Goal: Information Seeking & Learning: Understand process/instructions

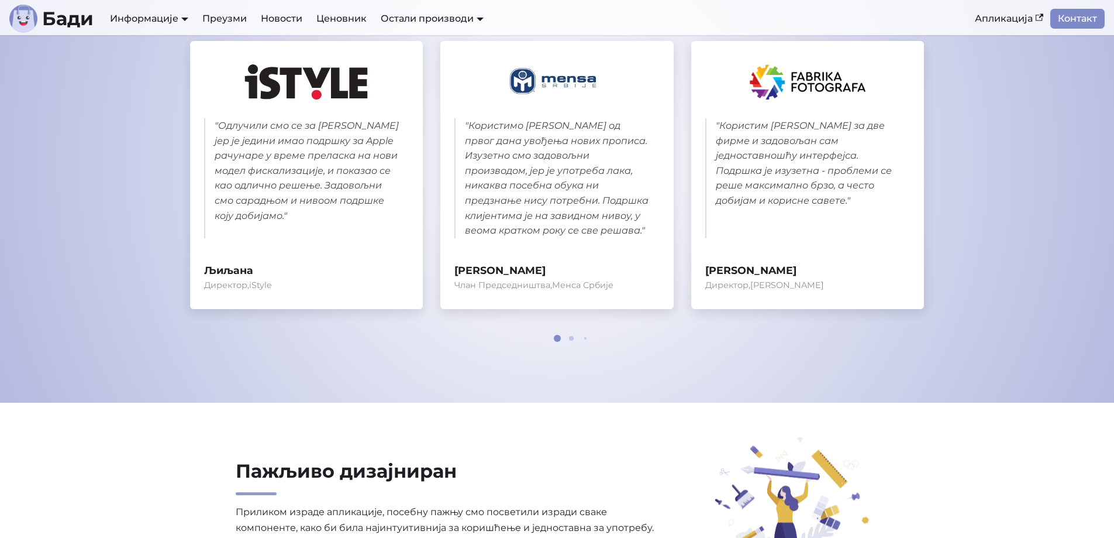
scroll to position [526, 0]
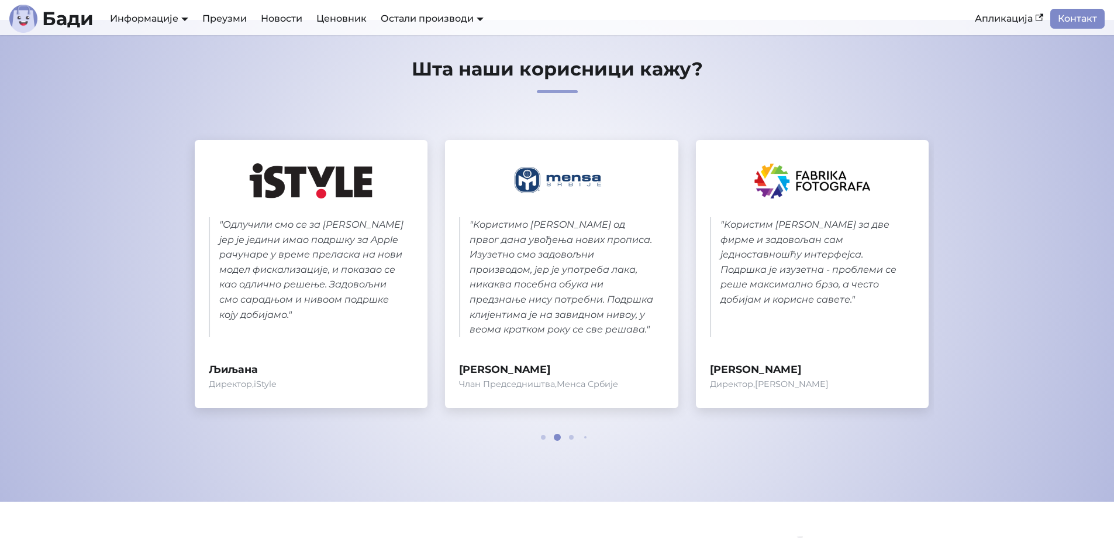
click at [698, 332] on div "" Одлучили смо се за Бади јер је једини имао подршку за Apple рачунаре у време …" at bounding box center [562, 274] width 735 height 268
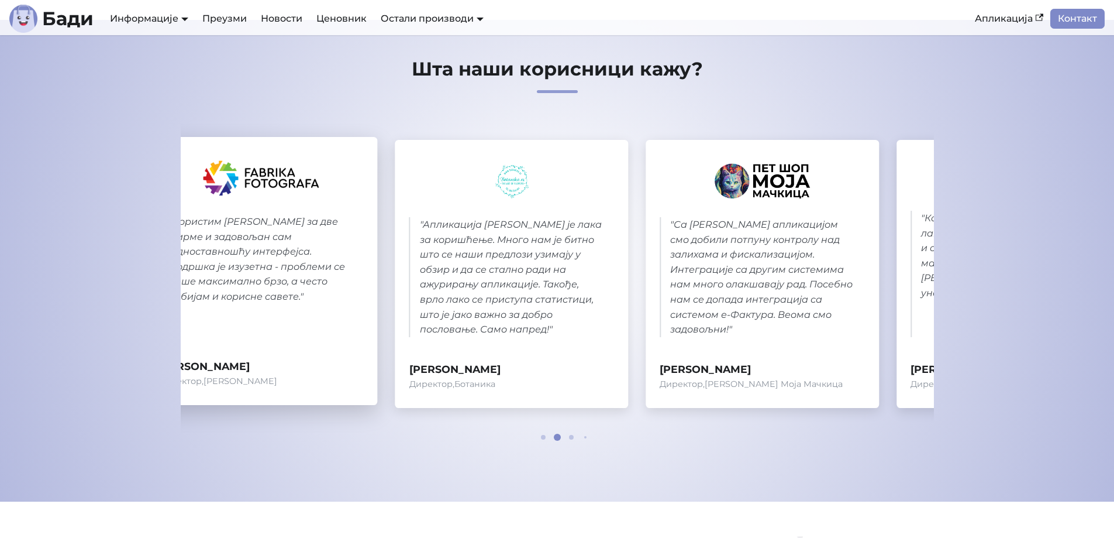
click at [264, 318] on blockquote "" Користим Бади за две фирме и задовољан сам једноставношћу интерфејса. Подршка…" at bounding box center [261, 274] width 205 height 120
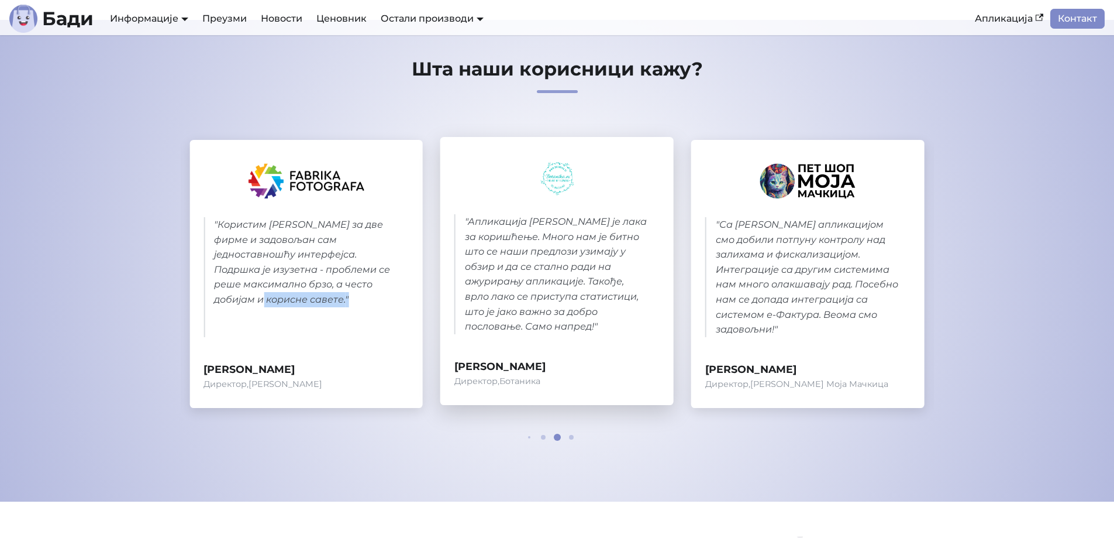
drag, startPoint x: 656, startPoint y: 315, endPoint x: 505, endPoint y: 310, distance: 151.6
click at [378, 315] on div "" Одлучили смо се за Бади јер је једини имао подршку за Apple рачунаре у време …" at bounding box center [557, 283] width 753 height 324
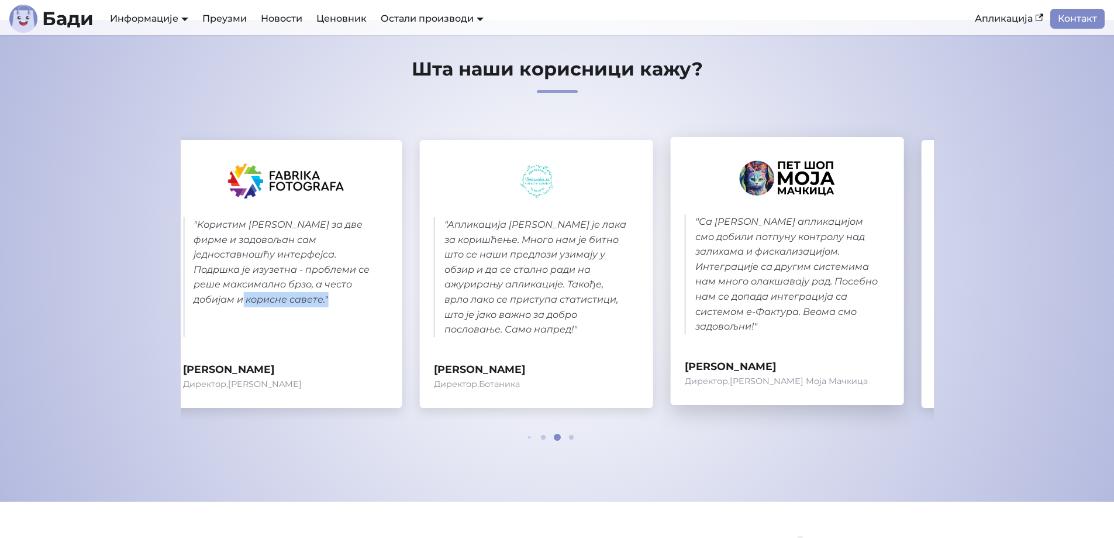
click at [316, 368] on div "" Одлучили смо се за Бади јер је једини имао подршку за Apple рачунаре у време …" at bounding box center [35, 274] width 735 height 268
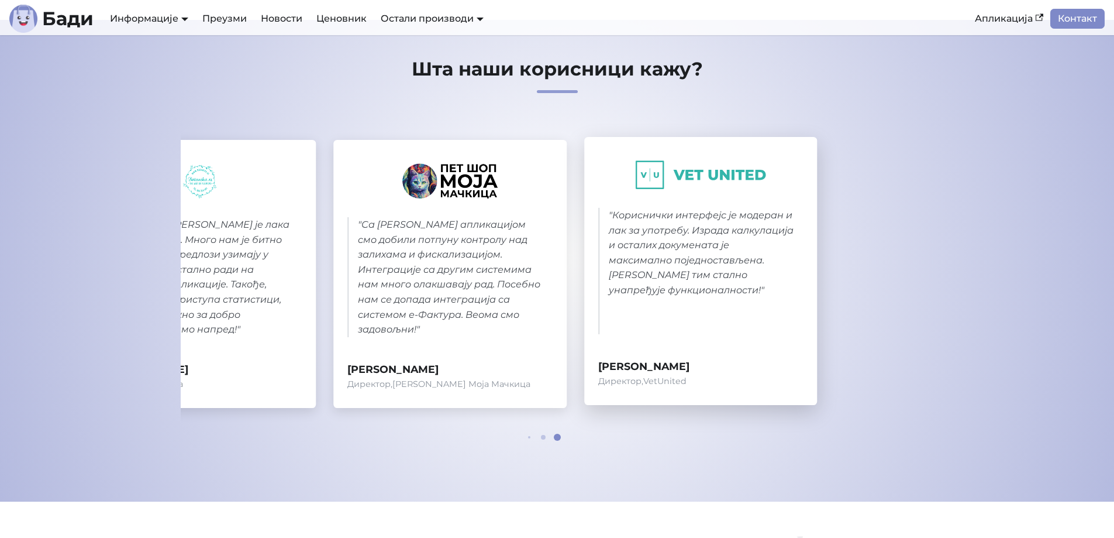
click at [314, 433] on div "" Одлучили смо се за Бади јер је једини имао подршку за Apple рачунаре у време …" at bounding box center [557, 283] width 753 height 324
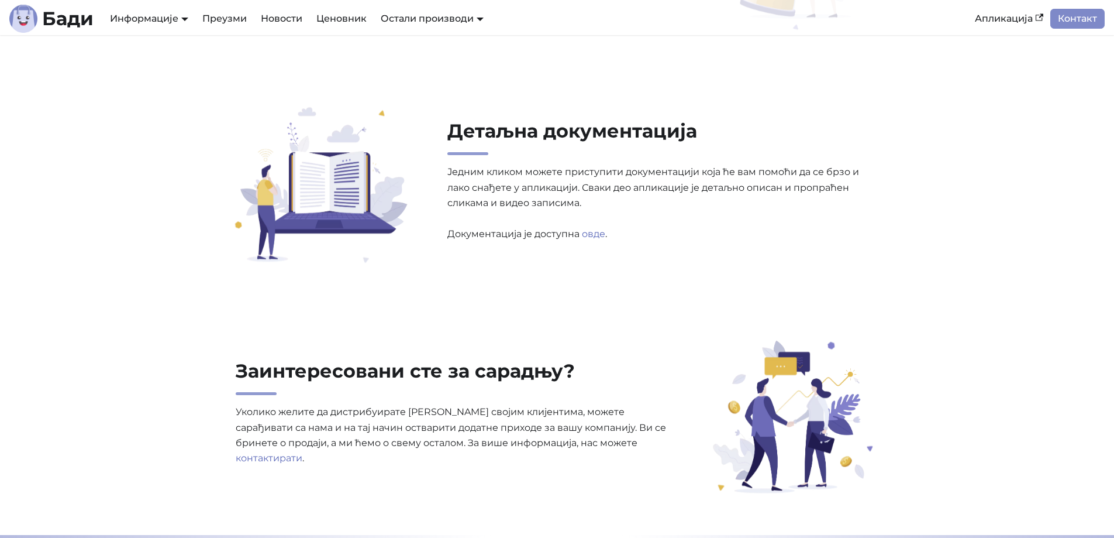
scroll to position [3685, 0]
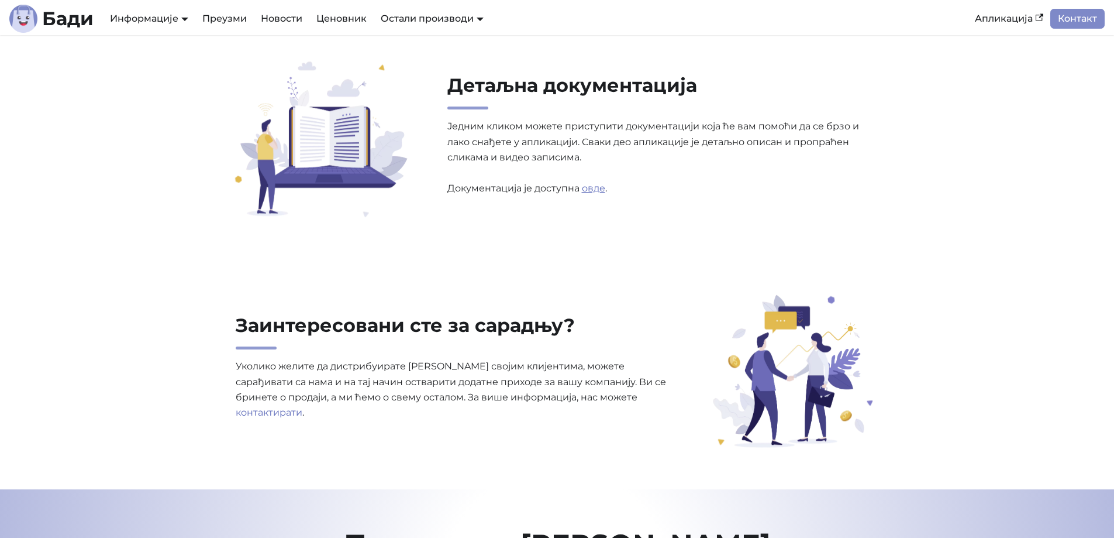
click at [589, 188] on link "овде" at bounding box center [593, 188] width 23 height 11
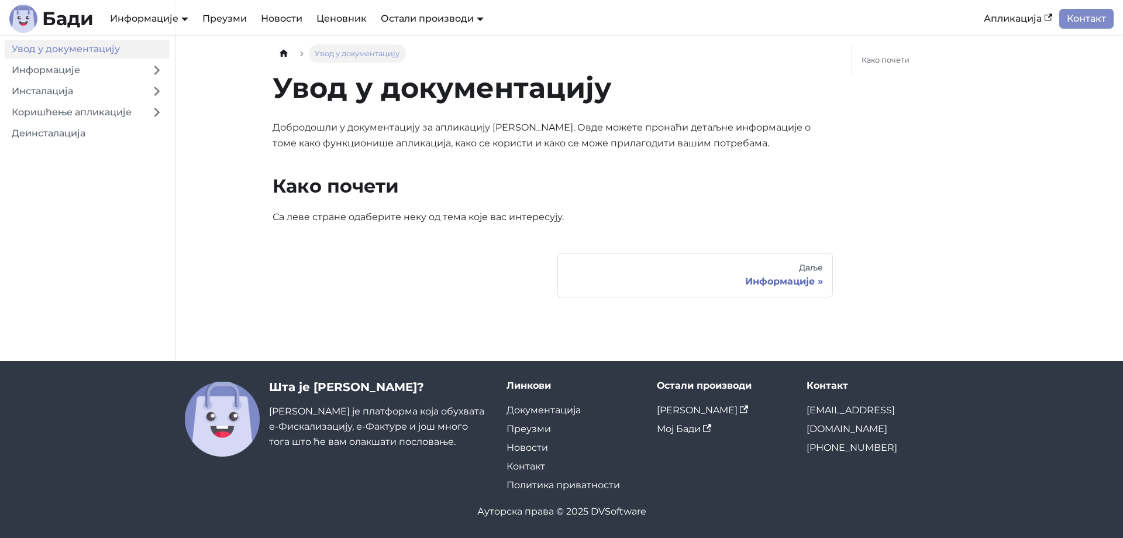
drag, startPoint x: 406, startPoint y: 131, endPoint x: 454, endPoint y: 166, distance: 59.1
click at [408, 133] on p "Добродошли у документацију за апликацију Бади. Овде можете пронаћи детаљне инфо…" at bounding box center [553, 135] width 560 height 31
click at [784, 274] on link "Даље Информације" at bounding box center [695, 275] width 276 height 44
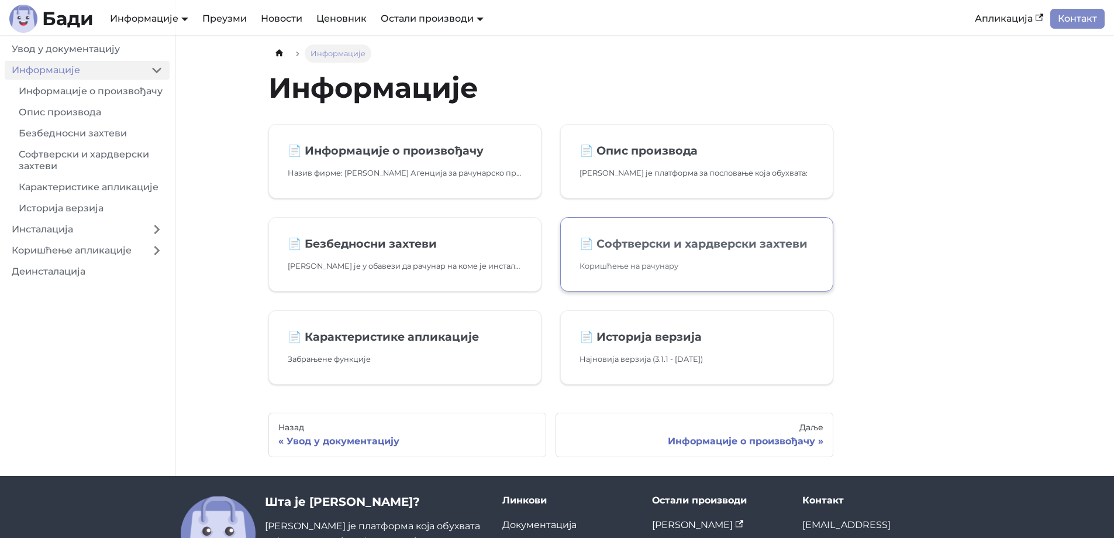
click at [672, 253] on link "📄️ Софтверски и хардверски захтеви Коришћење на рачунару" at bounding box center [696, 254] width 273 height 74
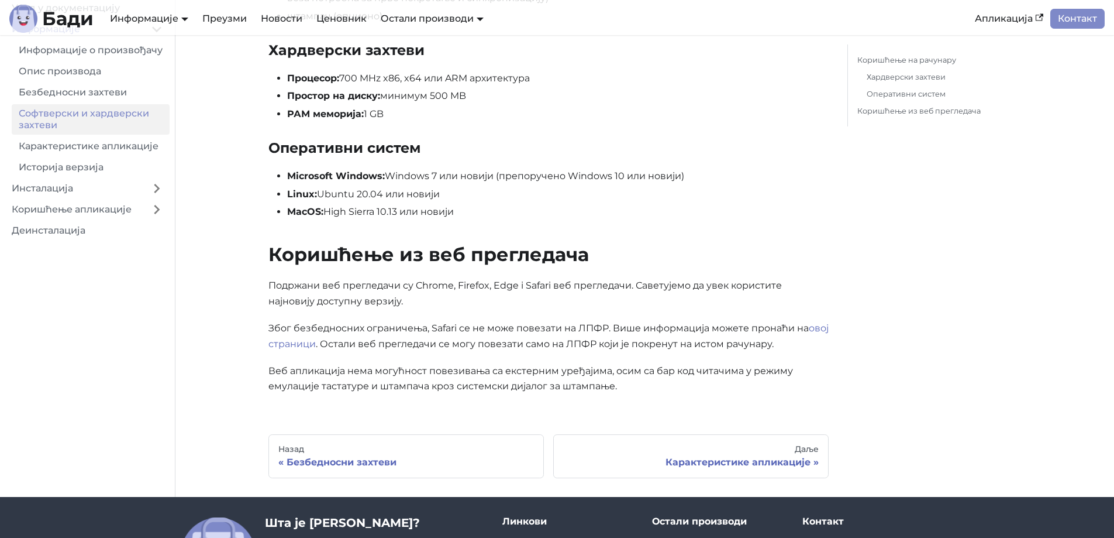
scroll to position [234, 0]
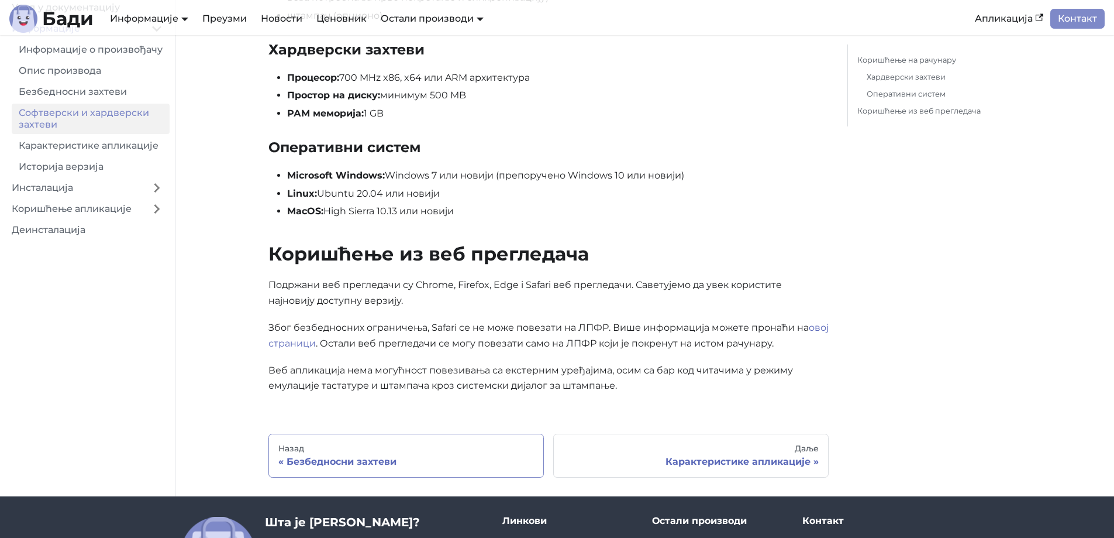
click at [340, 462] on div "Безбедносни захтеви" at bounding box center [406, 462] width 256 height 12
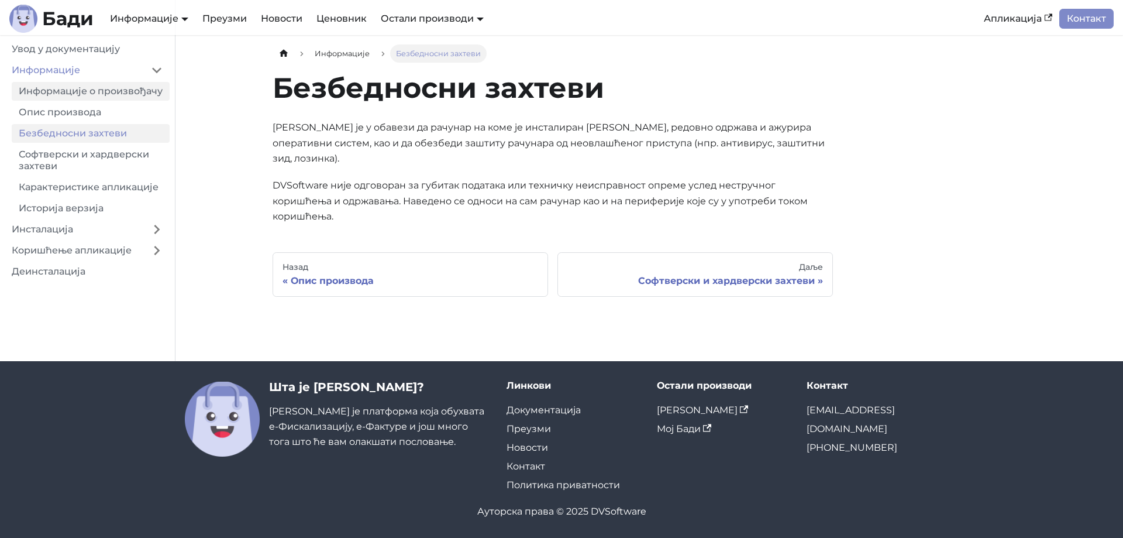
click at [65, 92] on link "Информације о произвођачу" at bounding box center [91, 91] width 158 height 19
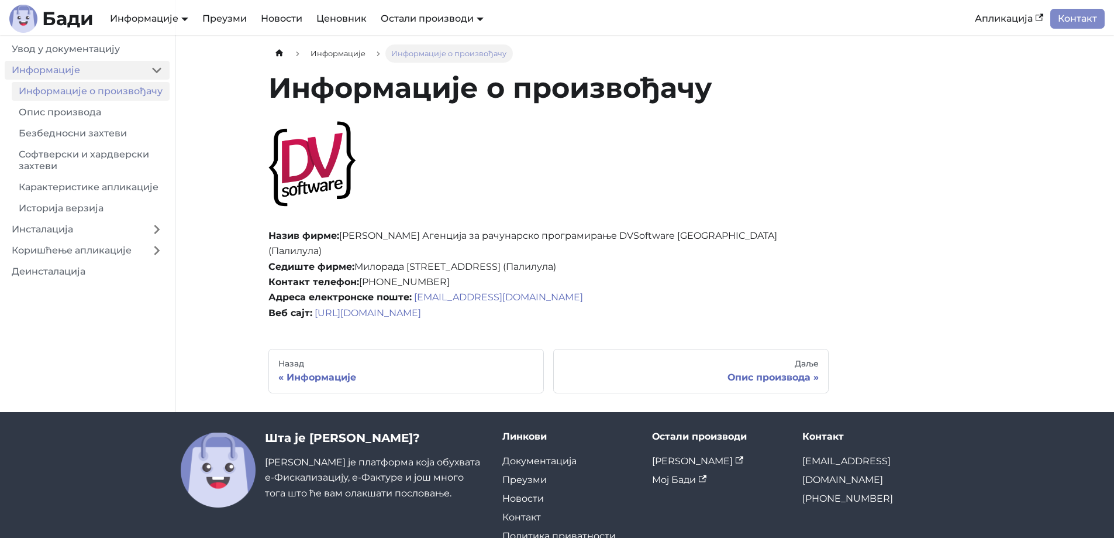
click at [85, 63] on link "Информације" at bounding box center [74, 70] width 139 height 19
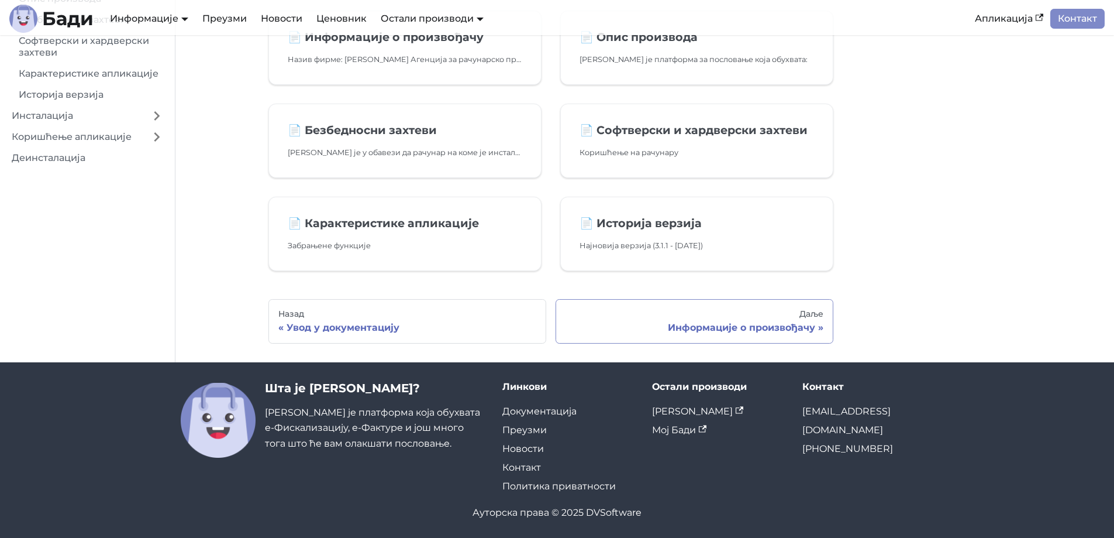
scroll to position [115, 0]
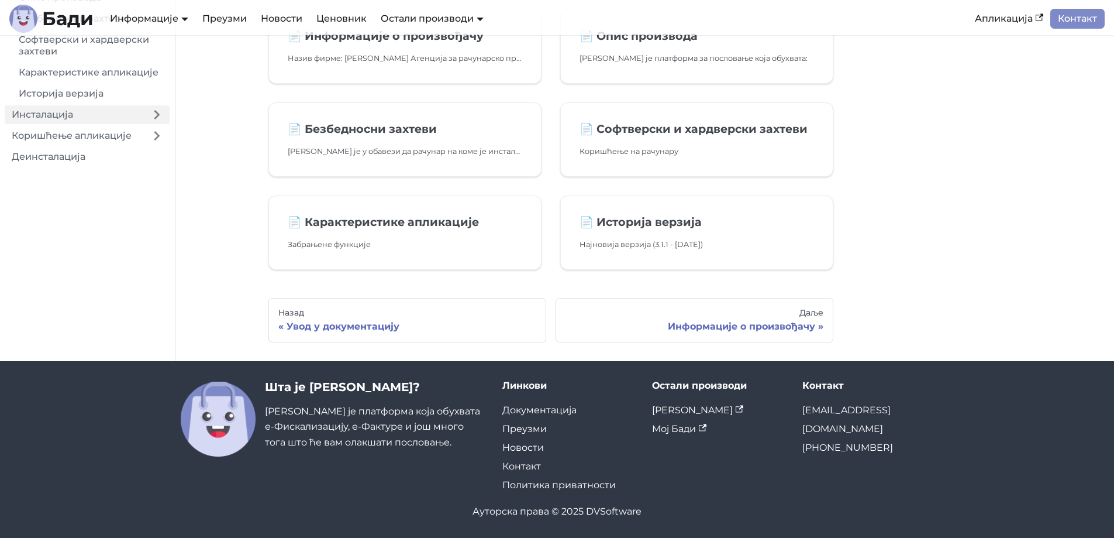
click at [105, 124] on link "Инсталација" at bounding box center [74, 114] width 139 height 19
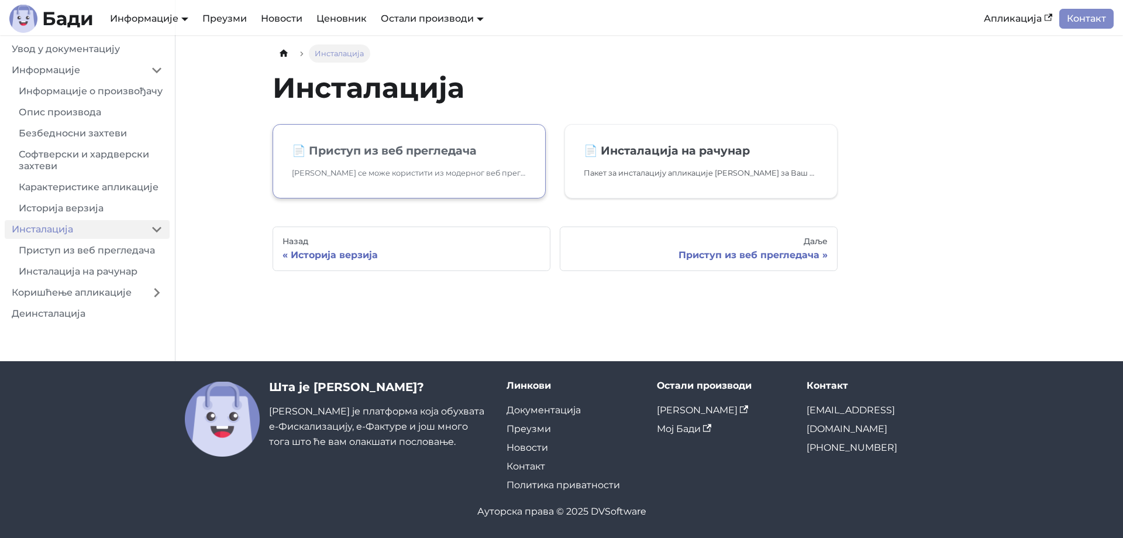
click at [453, 149] on h2 "📄️ Приступ из веб прегледача" at bounding box center [409, 150] width 235 height 14
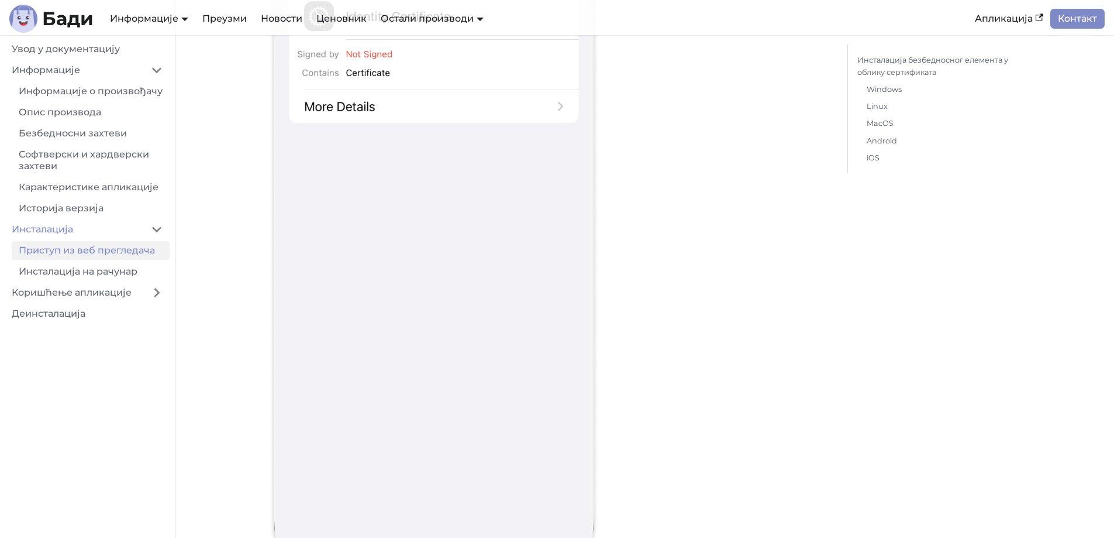
scroll to position [14553, 0]
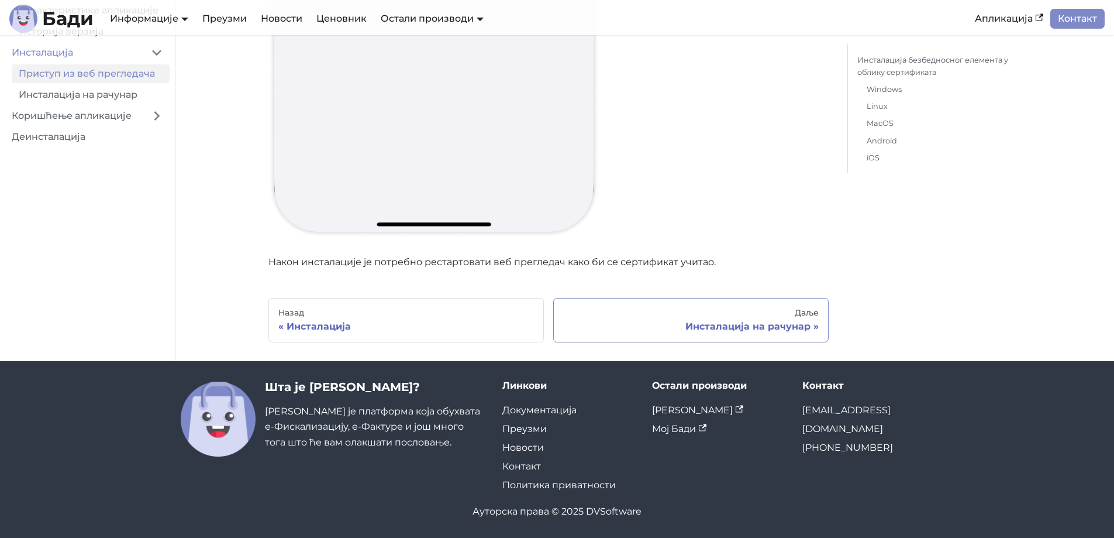
click at [782, 329] on div "Инсталација на рачунар" at bounding box center [691, 327] width 256 height 12
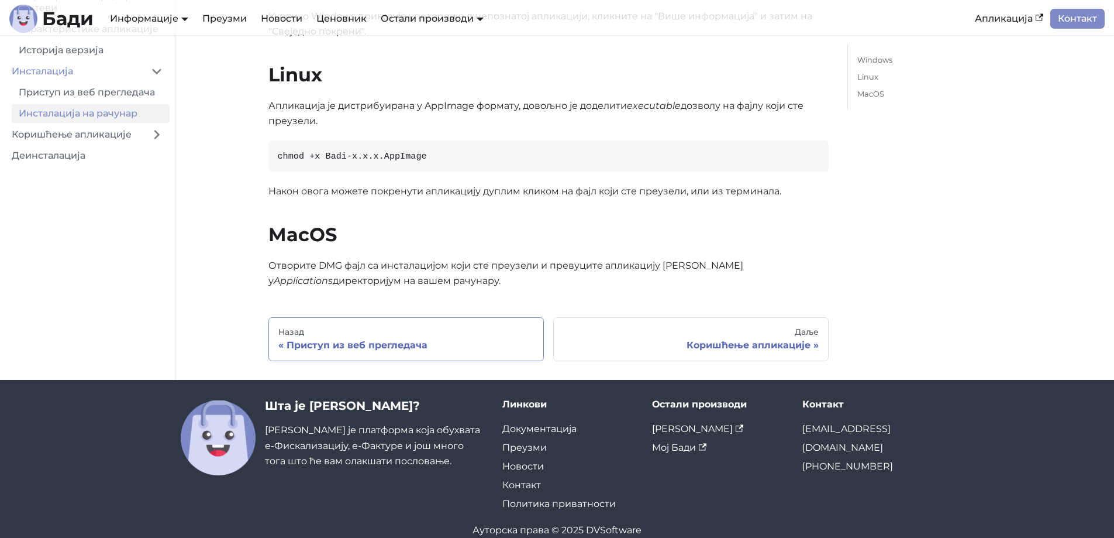
scroll to position [305, 0]
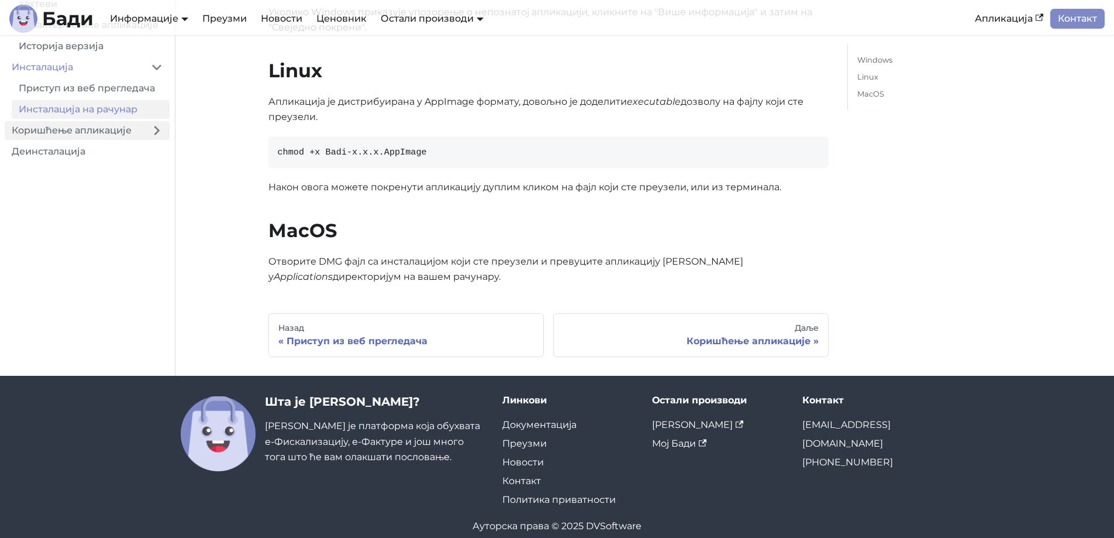
click at [110, 131] on link "Коришћење апликације" at bounding box center [74, 130] width 139 height 19
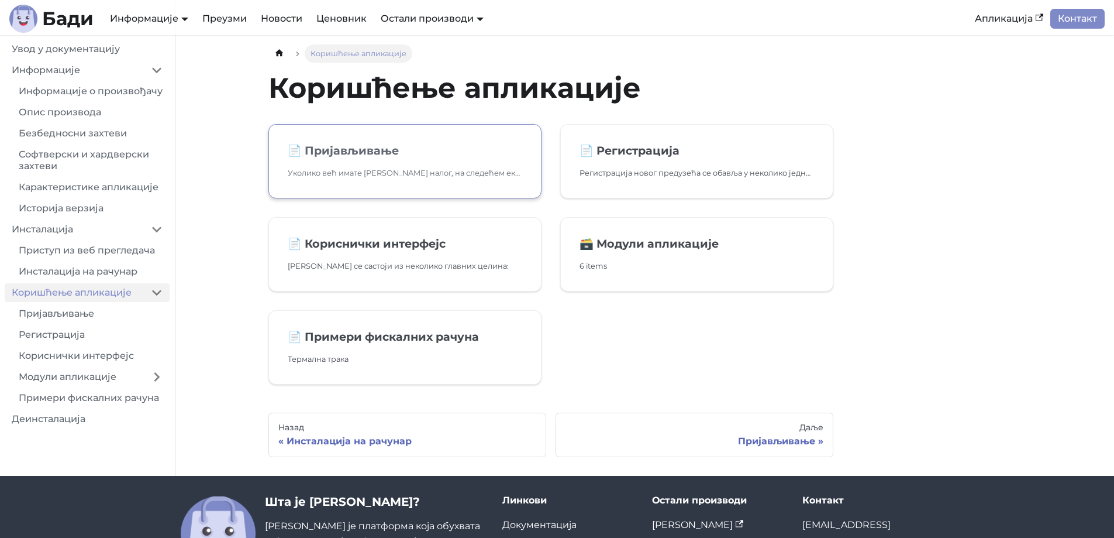
click at [419, 156] on h2 "📄️ Пријављивање" at bounding box center [405, 150] width 235 height 14
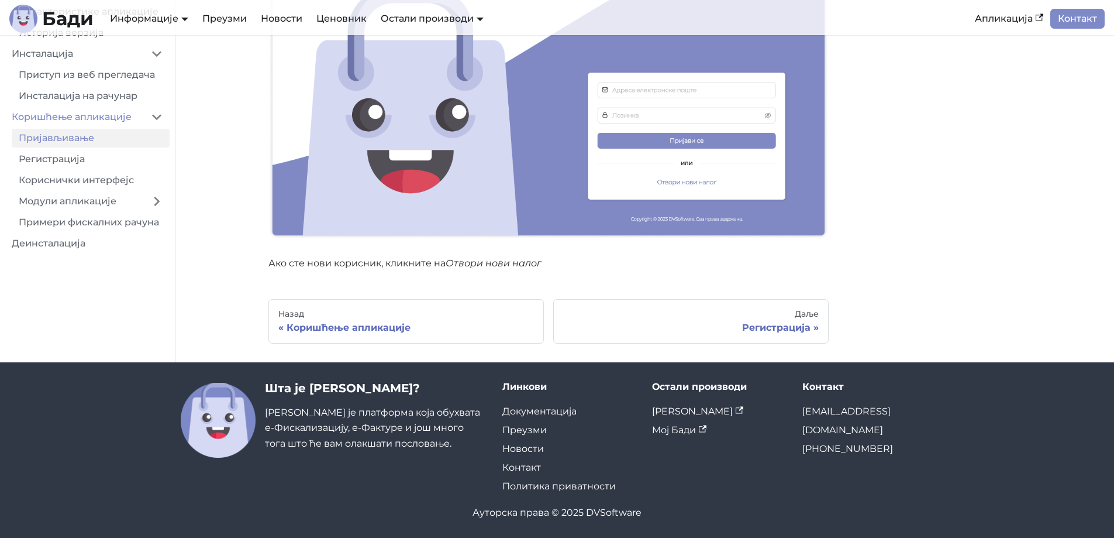
scroll to position [294, 0]
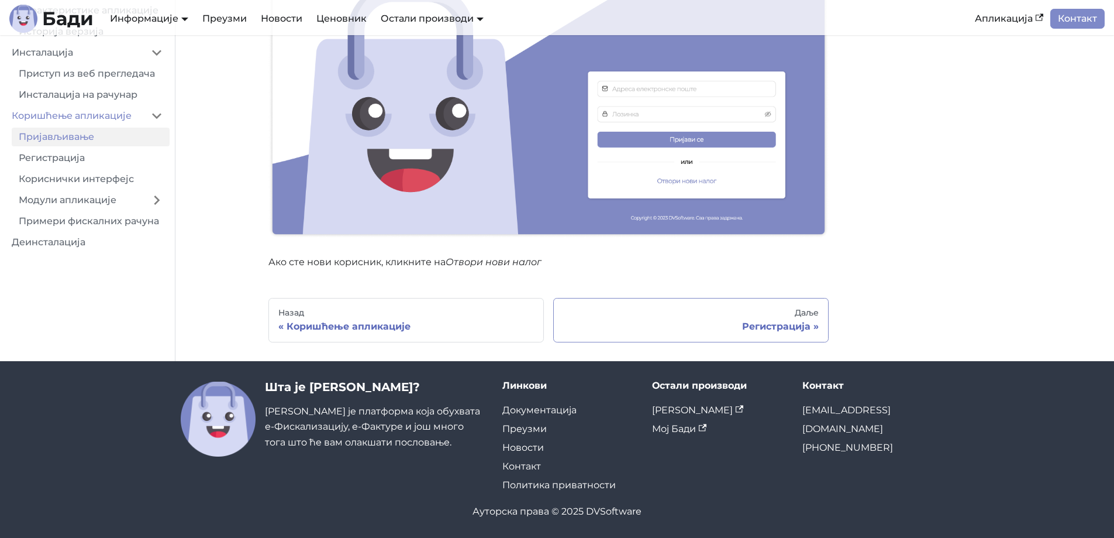
click at [736, 321] on div "Регистрација" at bounding box center [691, 327] width 256 height 12
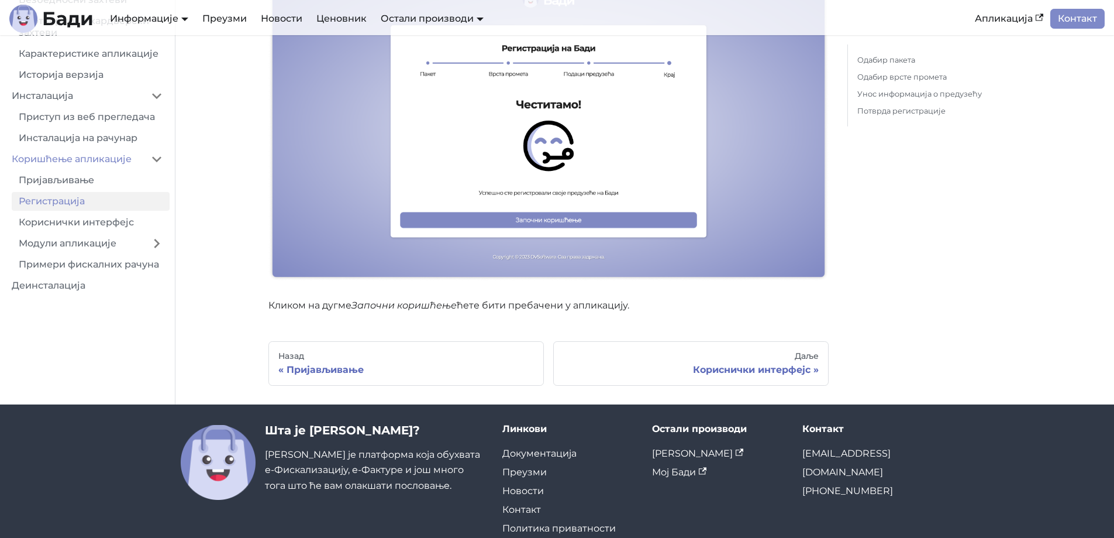
scroll to position [2374, 0]
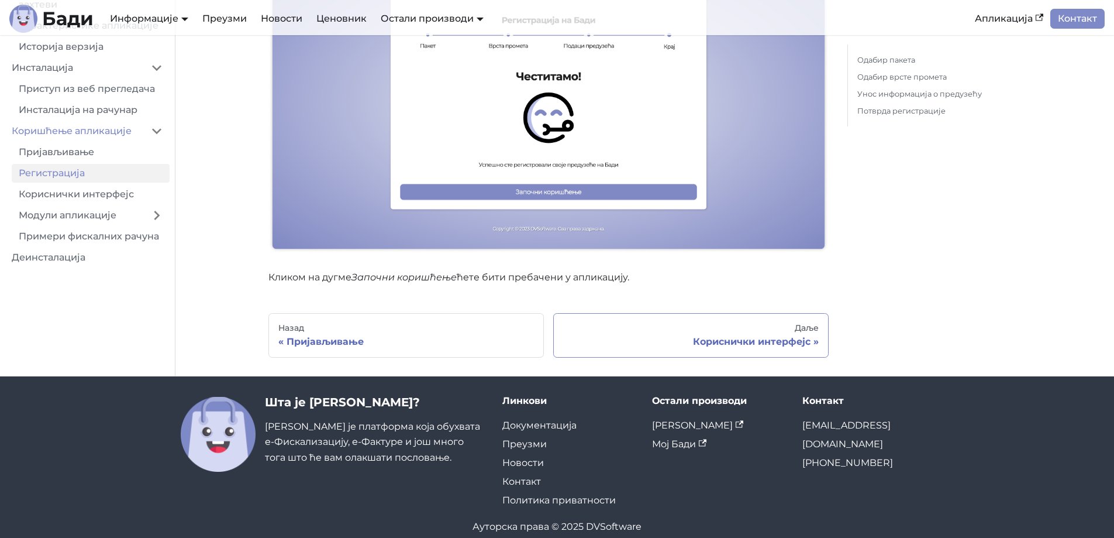
click at [762, 336] on div "Кориснички интерфејс" at bounding box center [691, 342] width 256 height 12
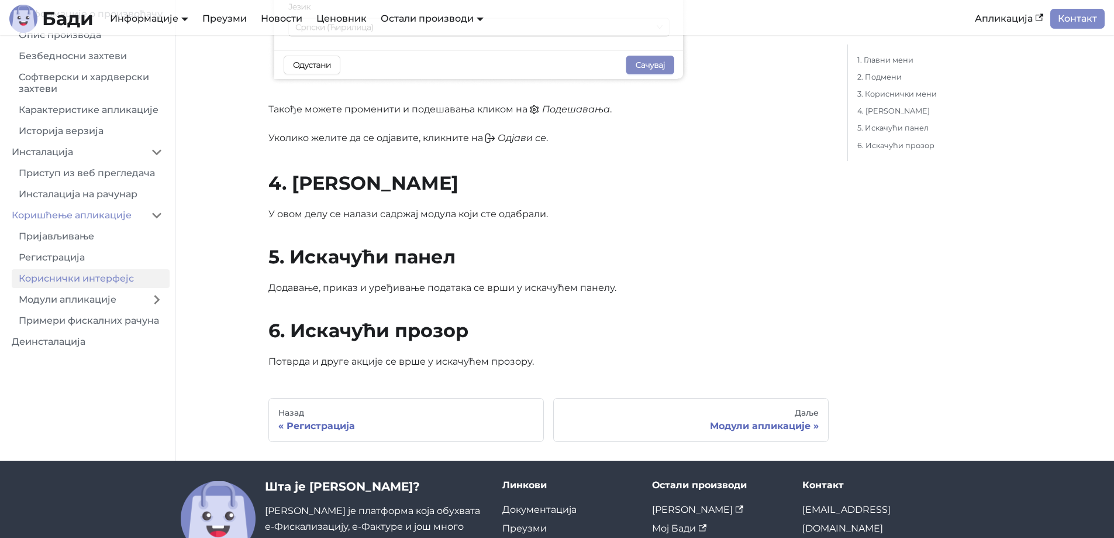
scroll to position [1053, 0]
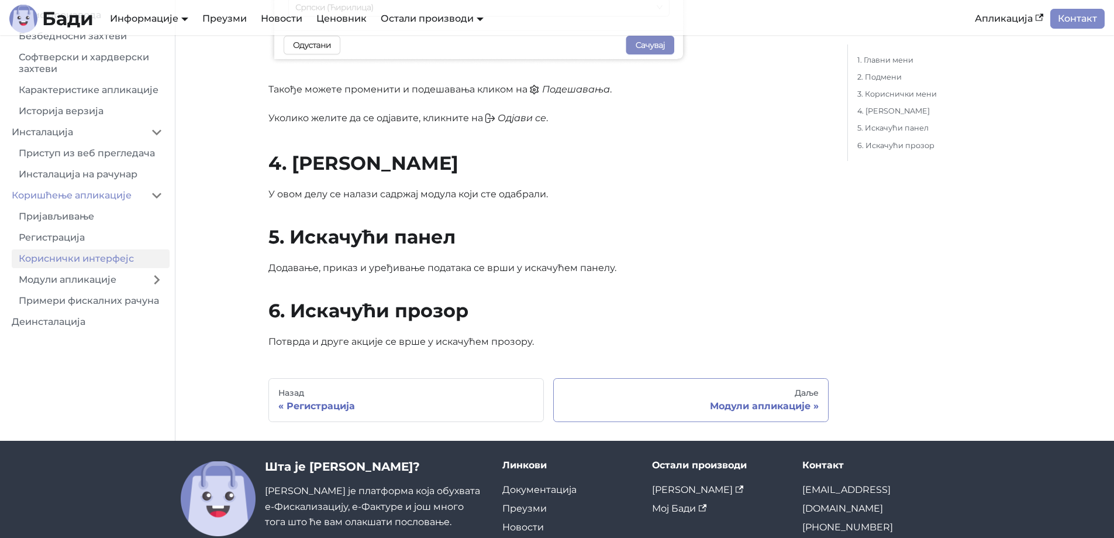
click at [724, 407] on div "Модули апликације" at bounding box center [691, 406] width 256 height 12
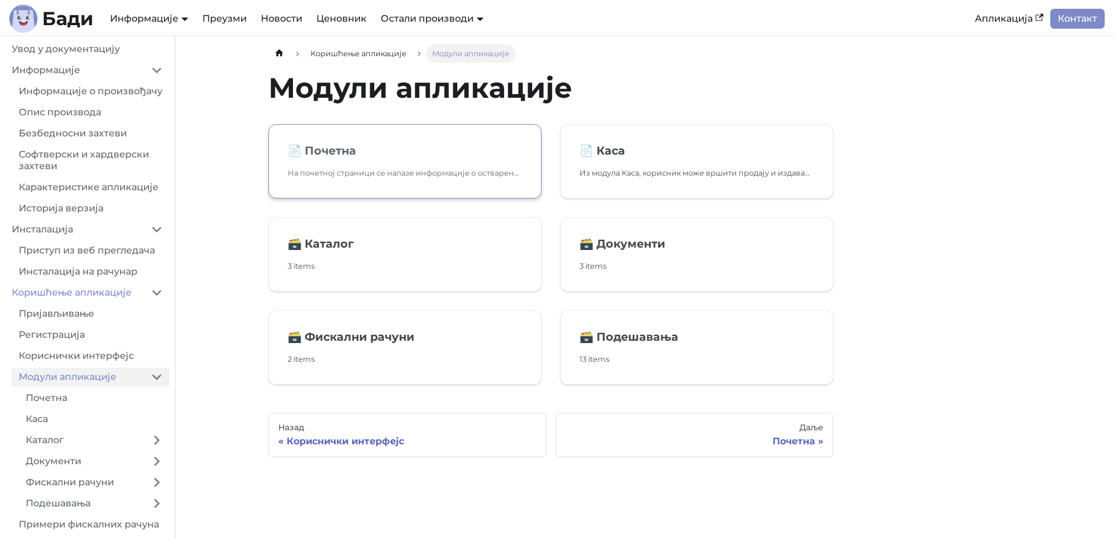
click at [411, 165] on link "📄️ Почетна На почетној страници се налазе информације о оствареном промету у то…" at bounding box center [405, 161] width 273 height 74
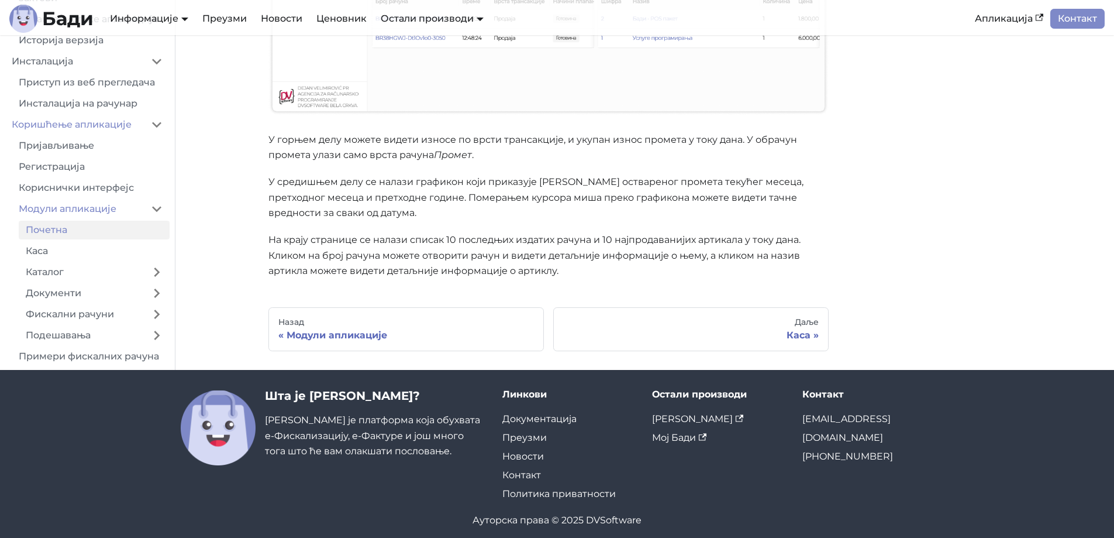
scroll to position [409, 0]
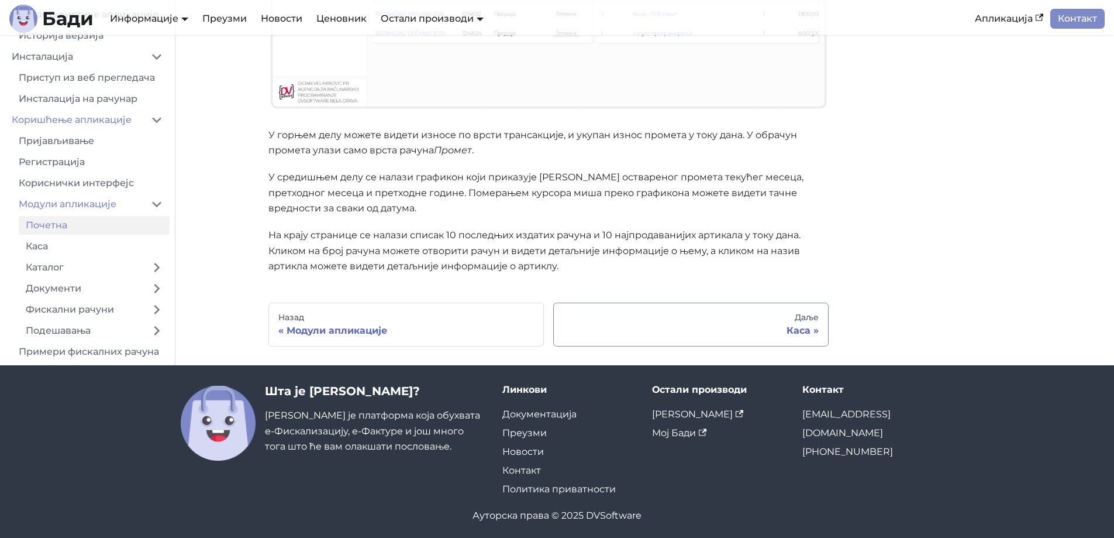
click at [735, 326] on div "Каса" at bounding box center [691, 331] width 256 height 12
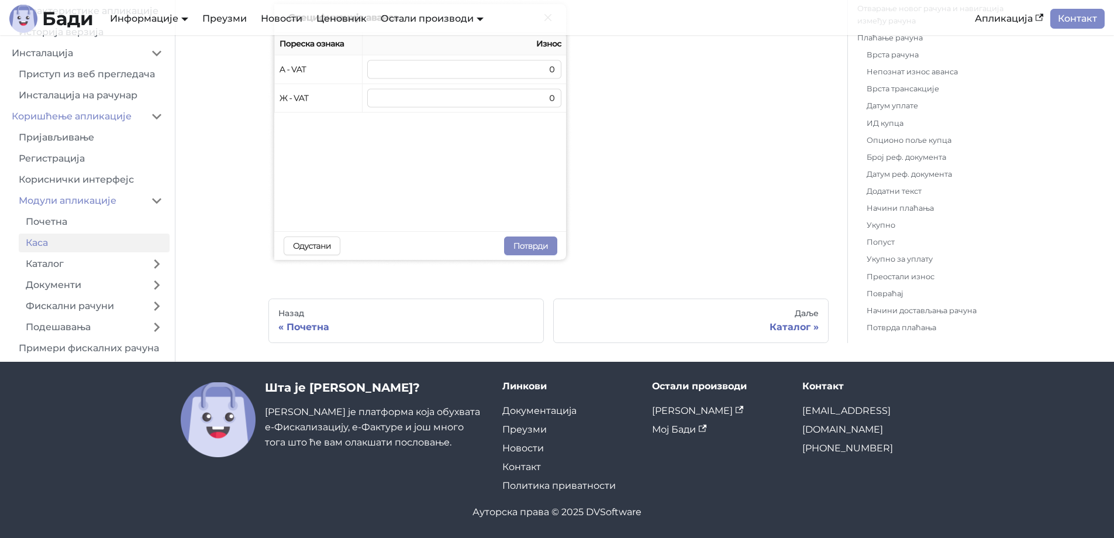
scroll to position [5681, 0]
click at [732, 313] on div "Даље" at bounding box center [691, 313] width 256 height 11
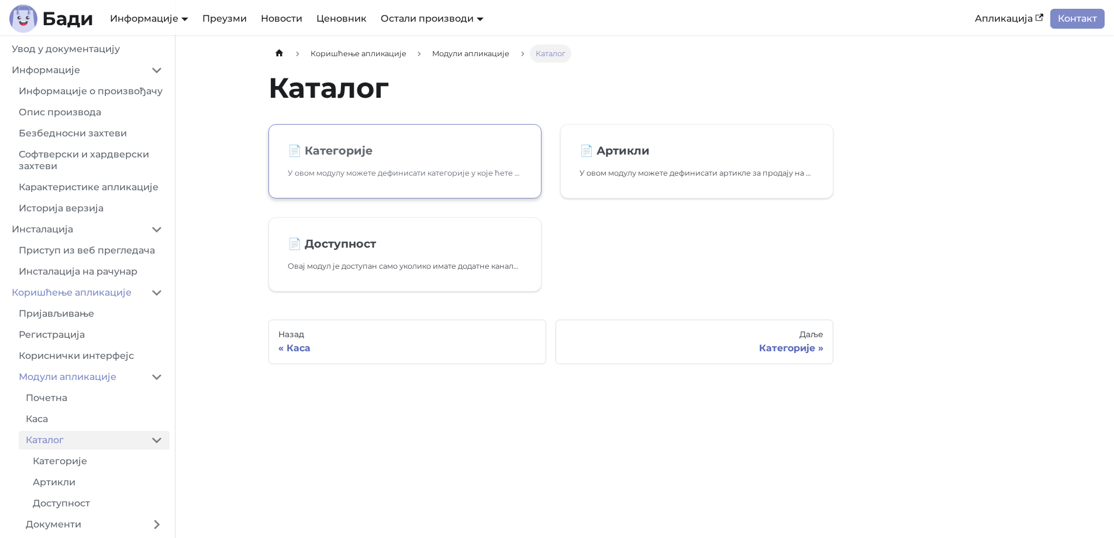
click at [460, 162] on link "📄️ Категорије У овом модулу можете дефинисати категорије у које ћете сврставати…" at bounding box center [405, 161] width 273 height 74
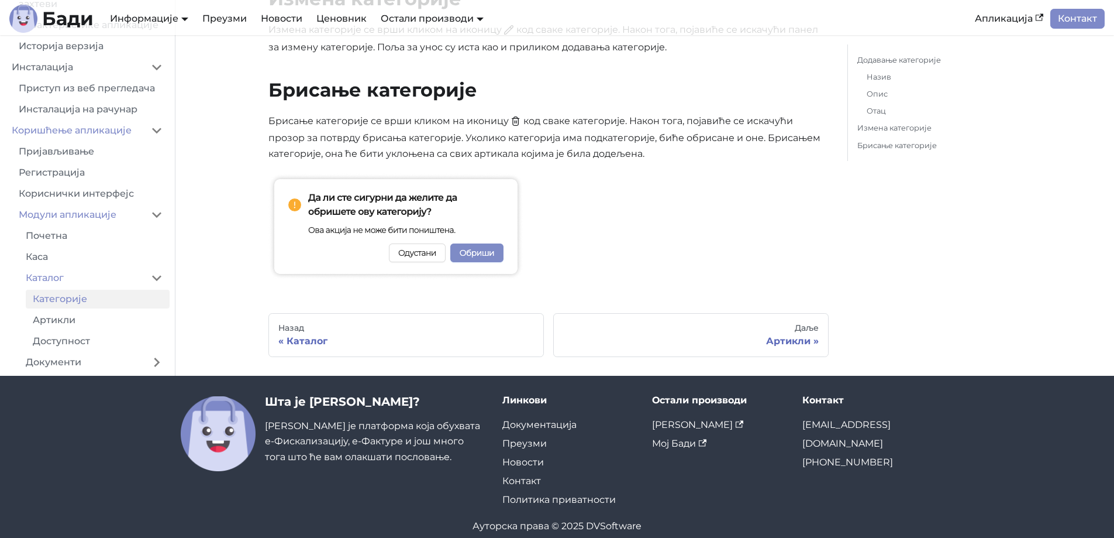
scroll to position [1153, 0]
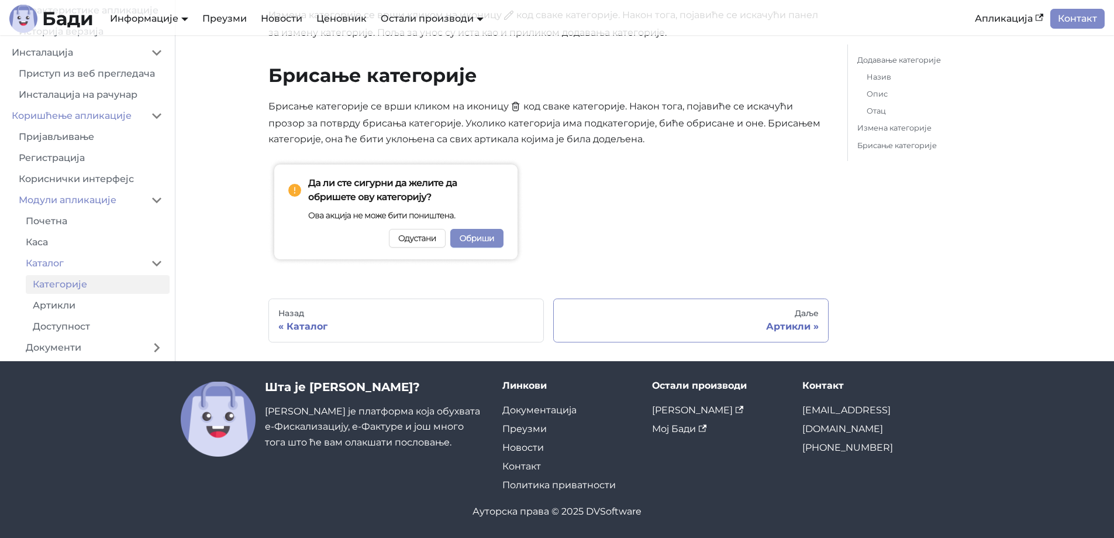
click at [759, 318] on div "Даље" at bounding box center [691, 313] width 256 height 11
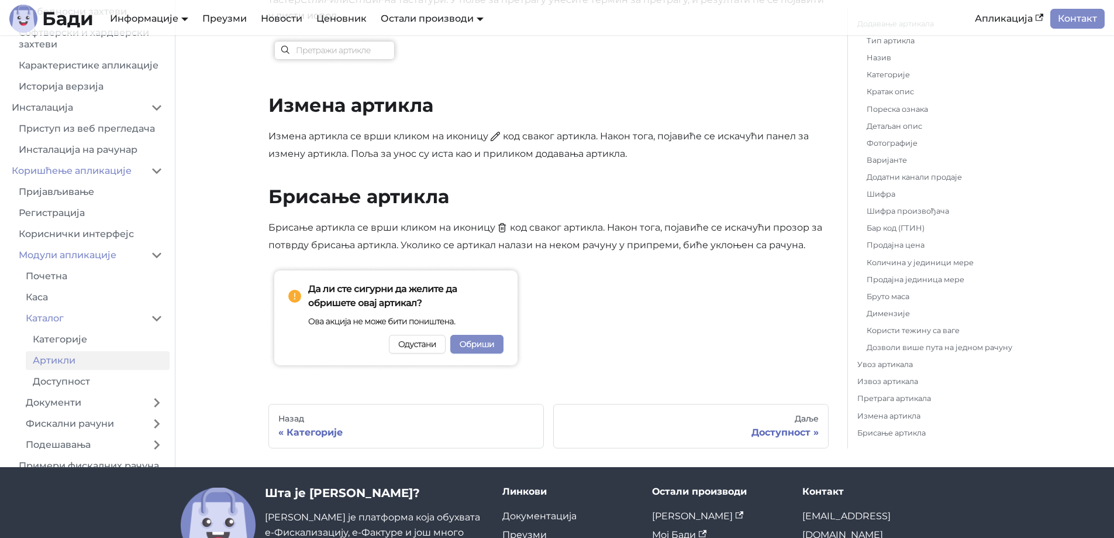
scroll to position [97, 0]
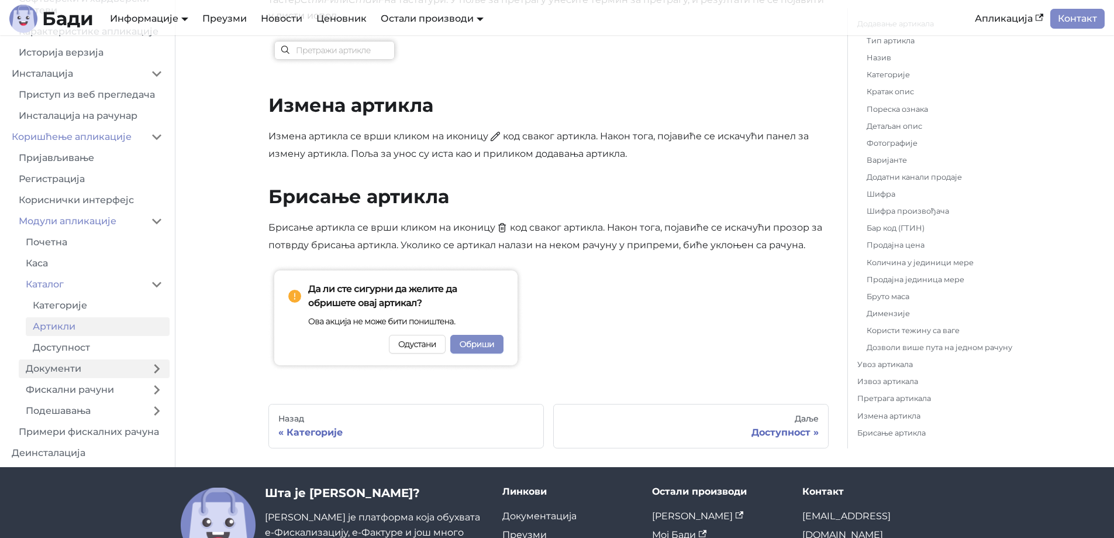
click at [88, 376] on link "Документи" at bounding box center [81, 368] width 125 height 19
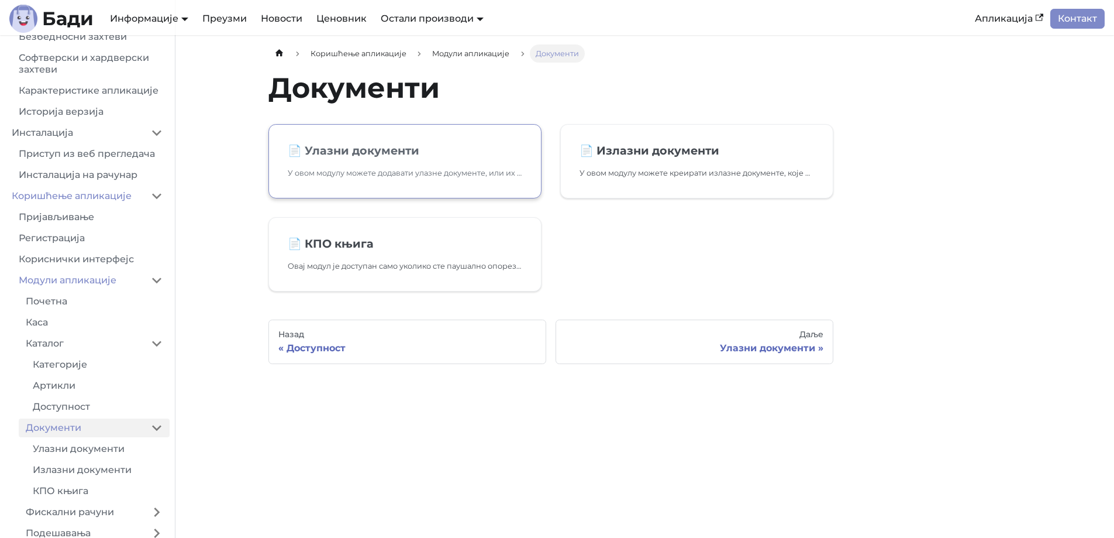
click at [480, 150] on h2 "📄️ Улазни документи" at bounding box center [405, 150] width 235 height 14
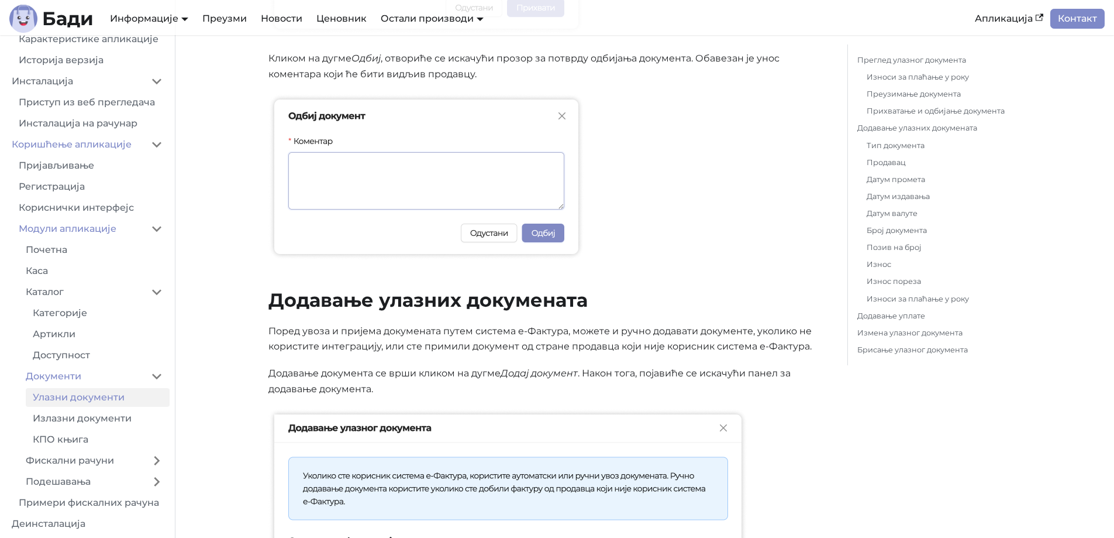
scroll to position [160, 0]
click at [77, 454] on link "Фискални рачуни" at bounding box center [81, 460] width 125 height 19
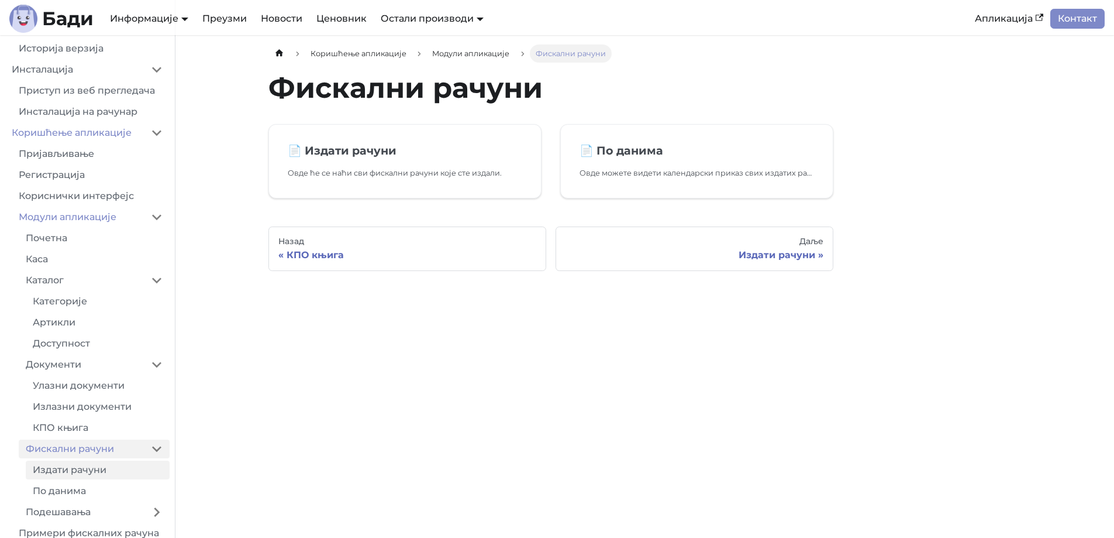
click at [108, 479] on link "Издати рачуни" at bounding box center [98, 469] width 144 height 19
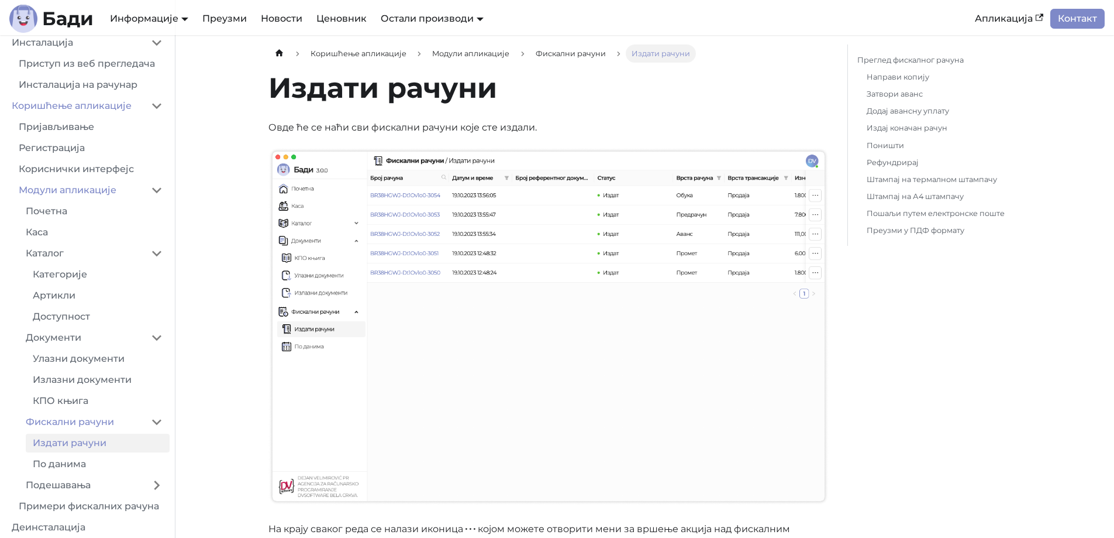
scroll to position [202, 0]
click at [90, 461] on link "По данима" at bounding box center [98, 460] width 144 height 19
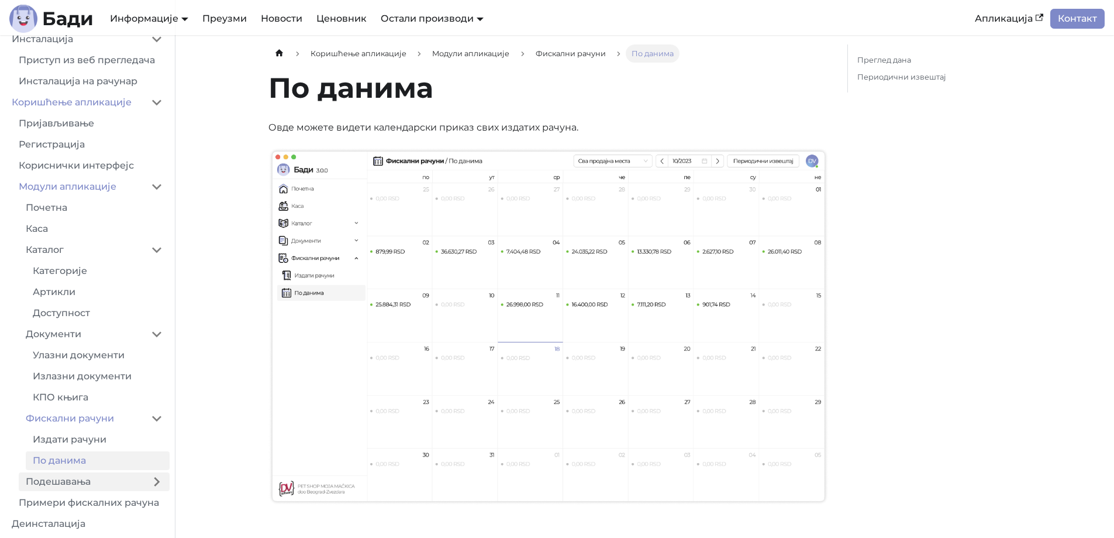
click at [87, 478] on link "Подешавања" at bounding box center [81, 481] width 125 height 19
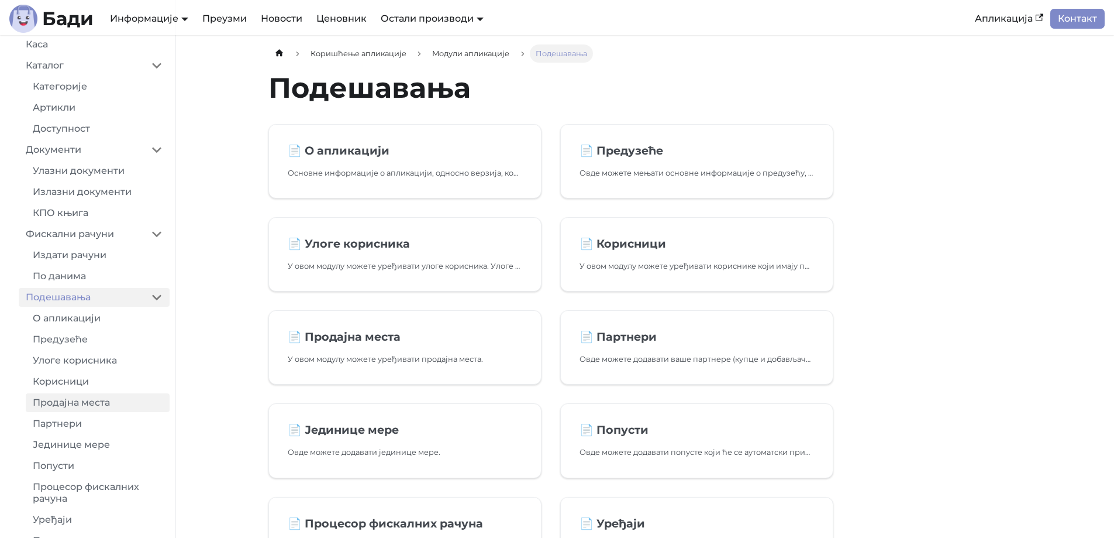
scroll to position [377, 0]
click at [426, 154] on h2 "📄️ О апликацији" at bounding box center [405, 150] width 235 height 14
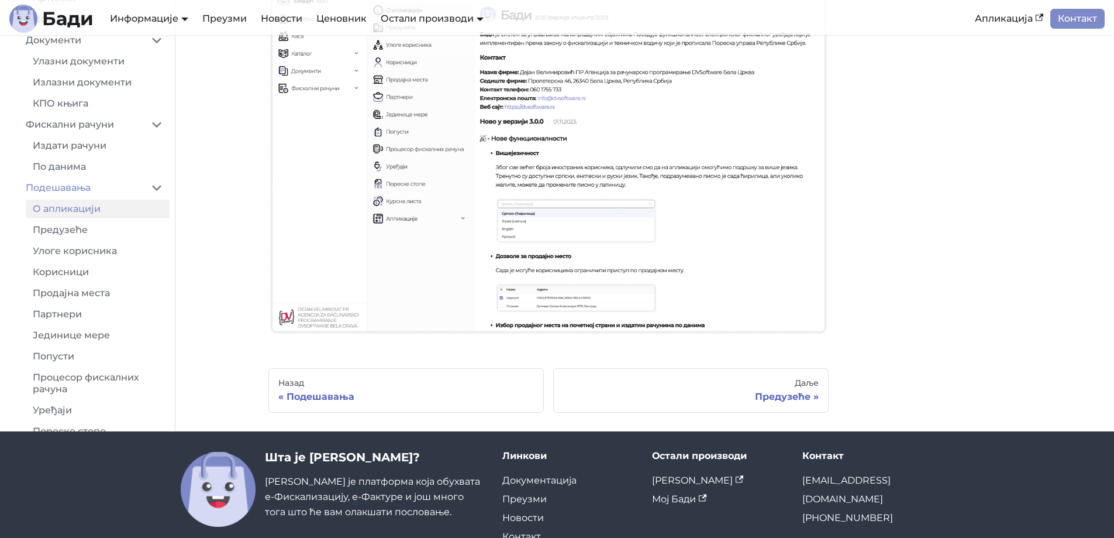
scroll to position [240, 0]
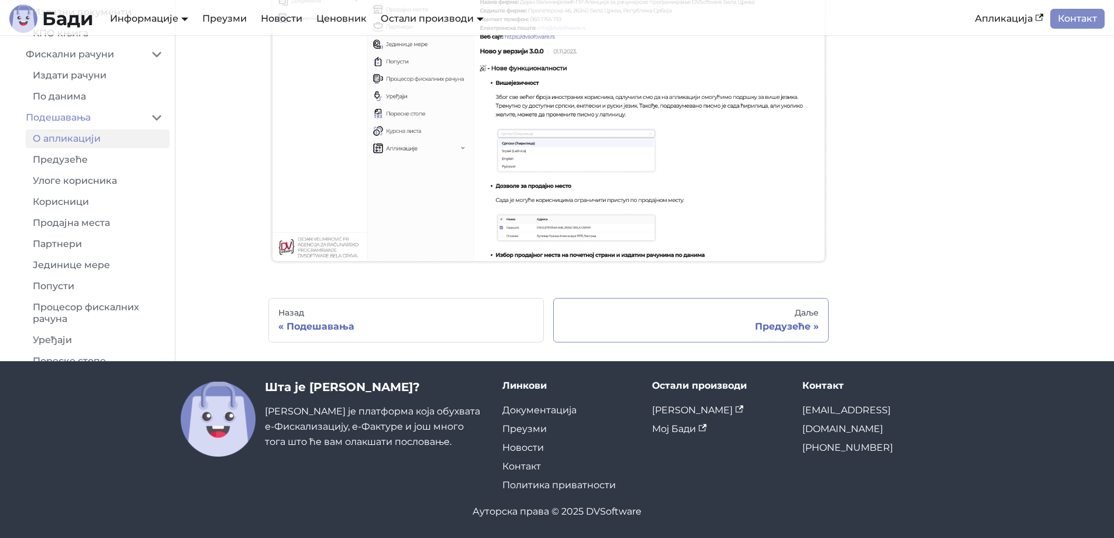
click at [721, 314] on div "Даље" at bounding box center [691, 313] width 256 height 11
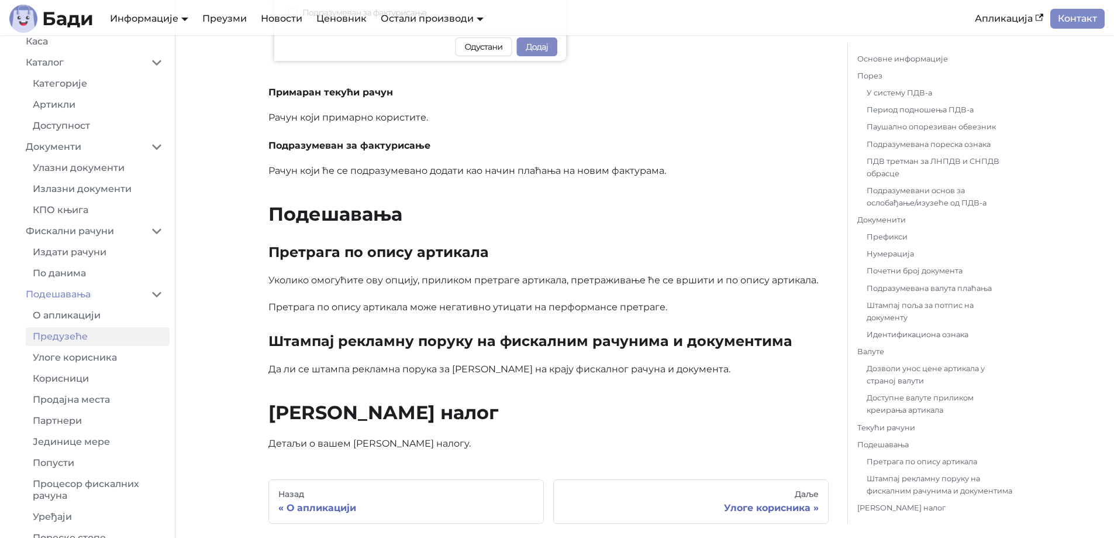
scroll to position [3325, 0]
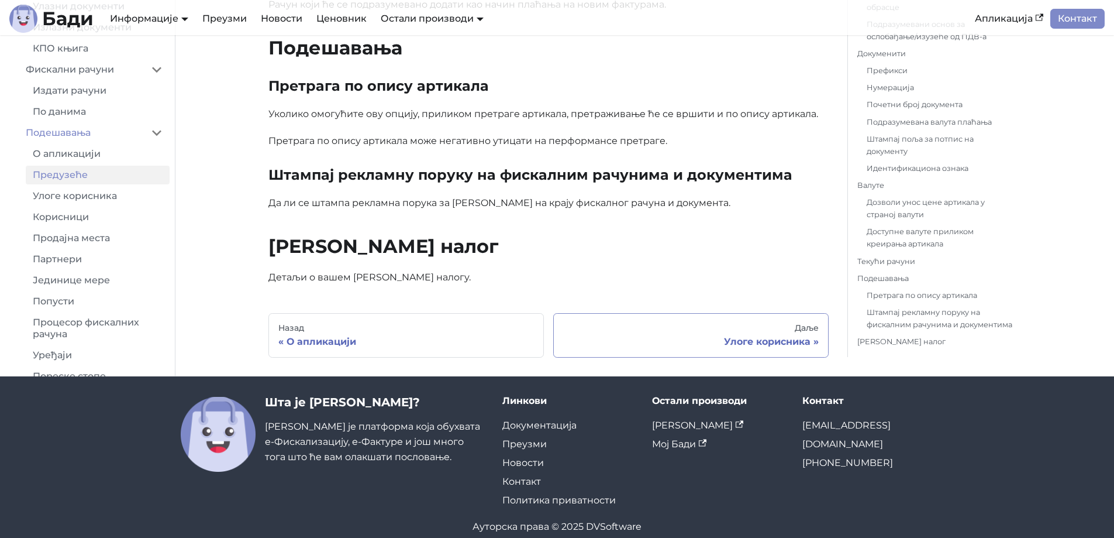
click at [786, 323] on div "Даље" at bounding box center [691, 328] width 256 height 11
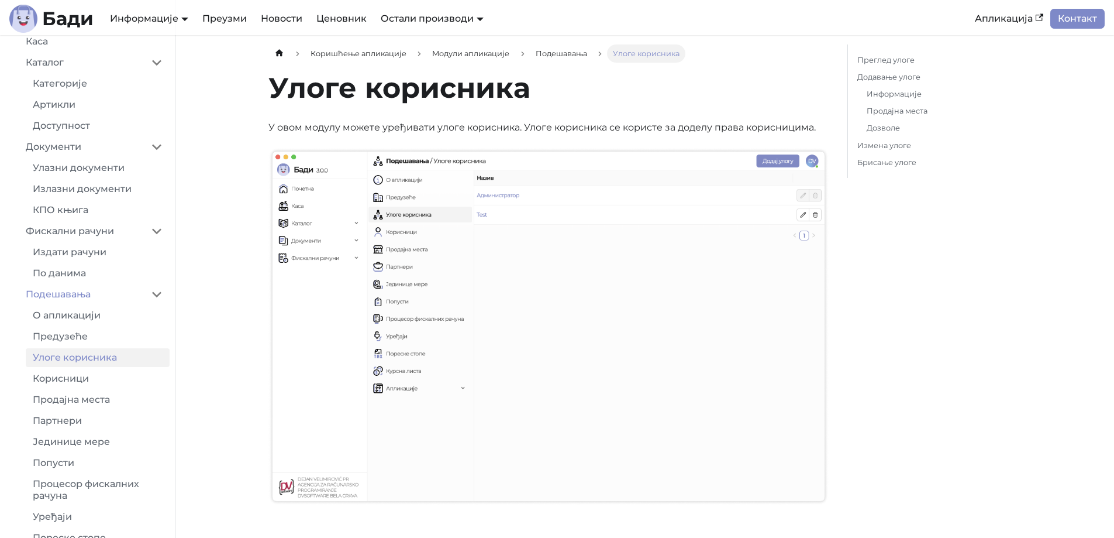
scroll to position [351, 0]
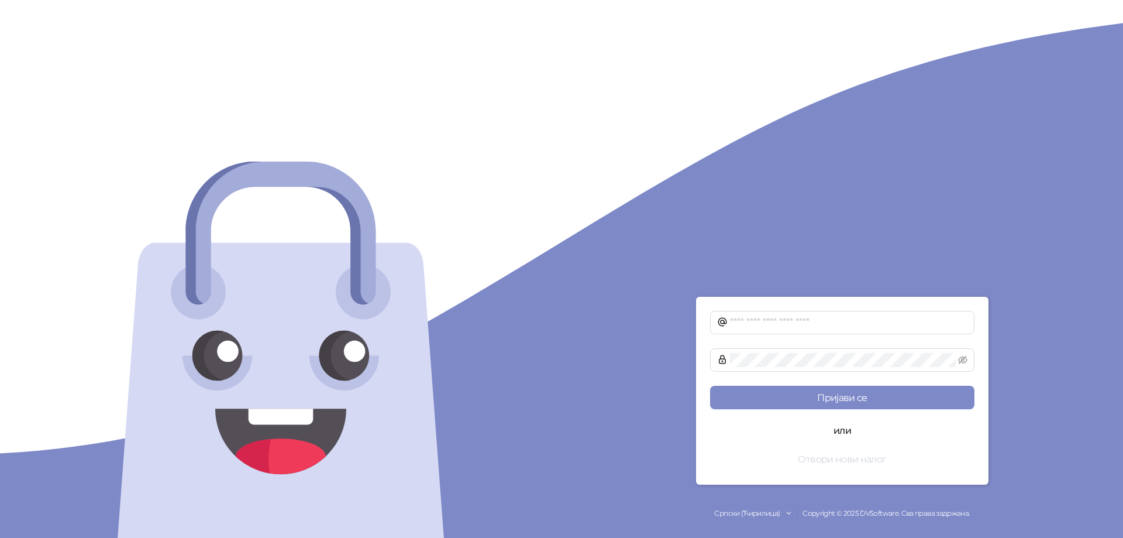
click at [853, 461] on button "Отвори нови налог" at bounding box center [842, 458] width 264 height 23
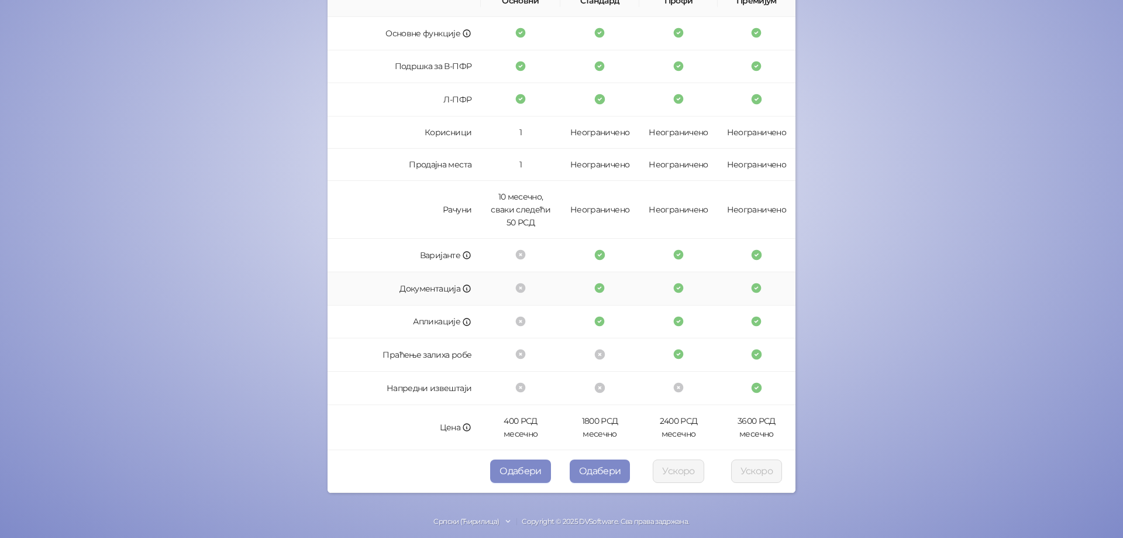
scroll to position [225, 0]
